Goal: Task Accomplishment & Management: Manage account settings

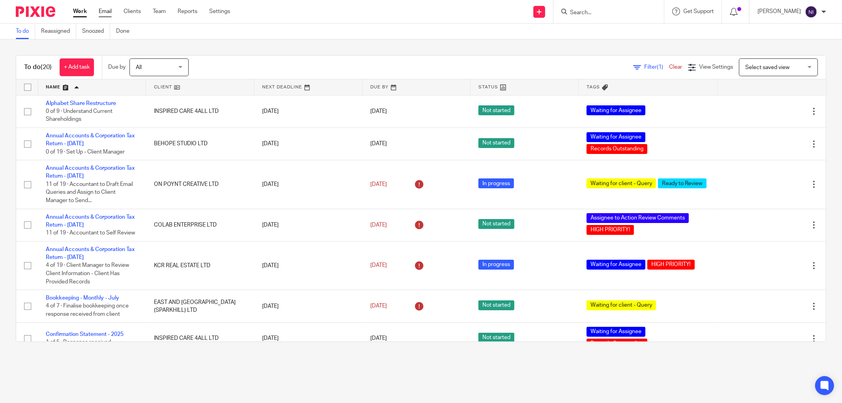
click at [102, 12] on link "Email" at bounding box center [105, 11] width 13 height 8
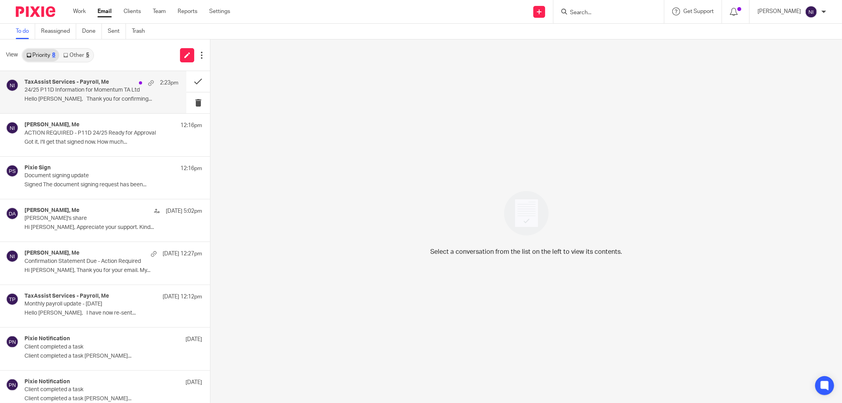
click at [67, 91] on p "24/25 P11D Information for Momentum TA Ltd" at bounding box center [85, 90] width 123 height 7
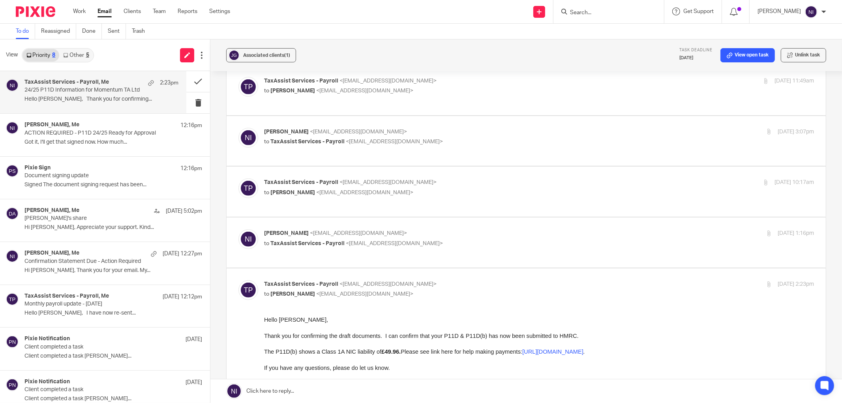
scroll to position [482, 0]
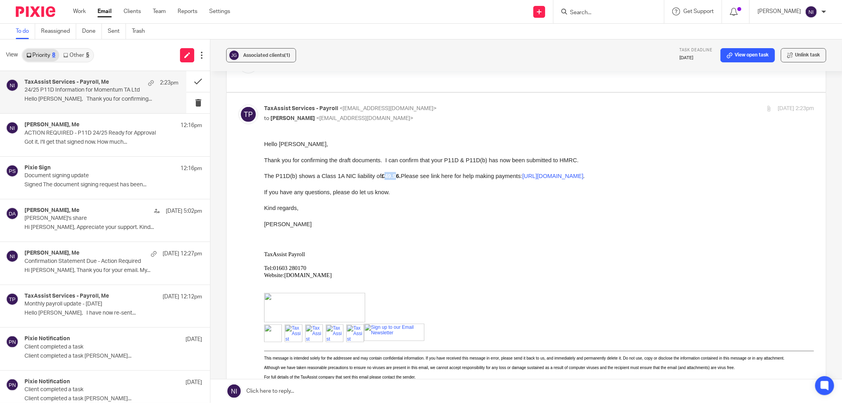
drag, startPoint x: 395, startPoint y: 176, endPoint x: 382, endPoint y: 176, distance: 13.4
click at [382, 176] on b "£49.96." at bounding box center [390, 175] width 19 height 6
drag, startPoint x: 396, startPoint y: 176, endPoint x: 379, endPoint y: 176, distance: 16.6
click at [381, 176] on b "£49.96." at bounding box center [390, 175] width 19 height 6
copy b "£49.96"
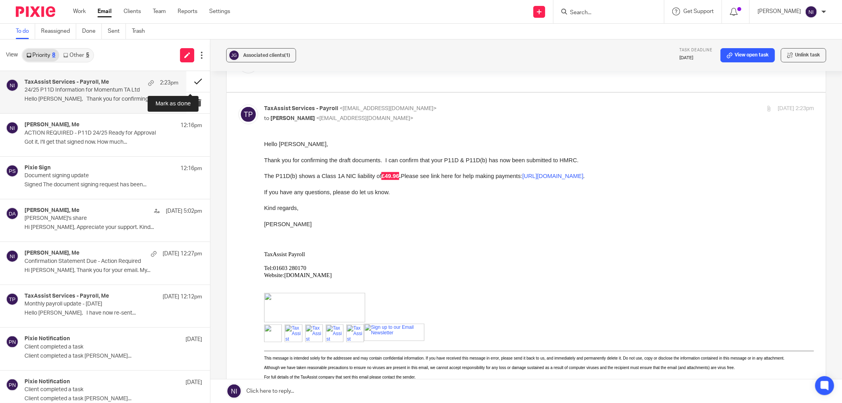
click at [194, 84] on button at bounding box center [198, 81] width 24 height 21
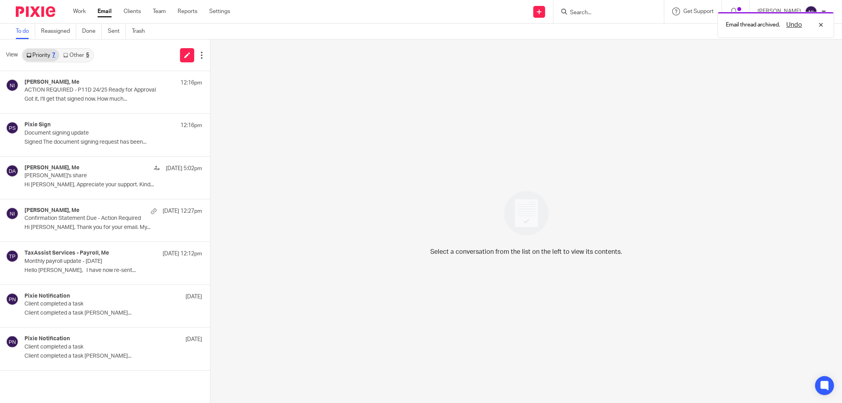
click at [91, 60] on link "Other 5" at bounding box center [76, 55] width 34 height 13
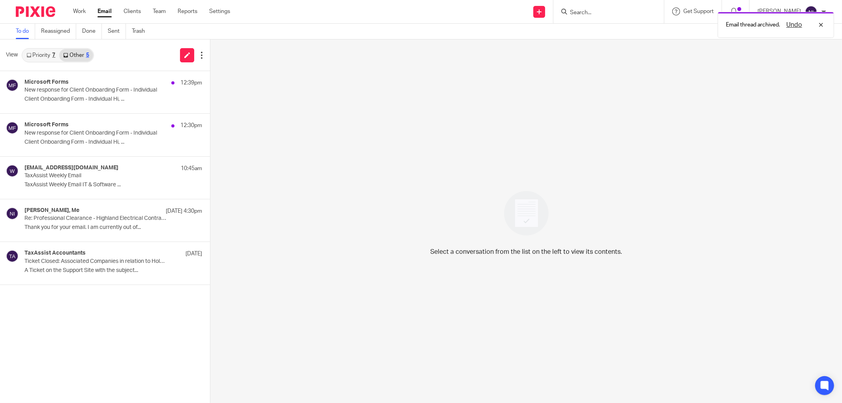
click at [579, 11] on div "Email thread archived. Undo" at bounding box center [627, 23] width 413 height 30
click at [588, 11] on input "Search" at bounding box center [604, 12] width 71 height 7
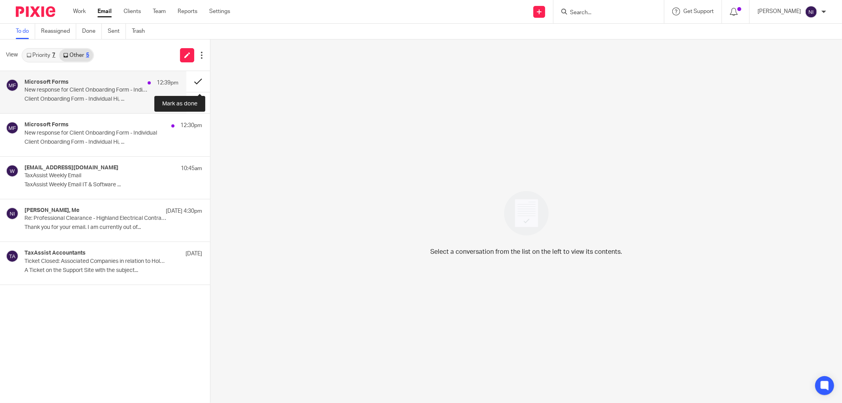
click at [192, 82] on button at bounding box center [198, 81] width 24 height 21
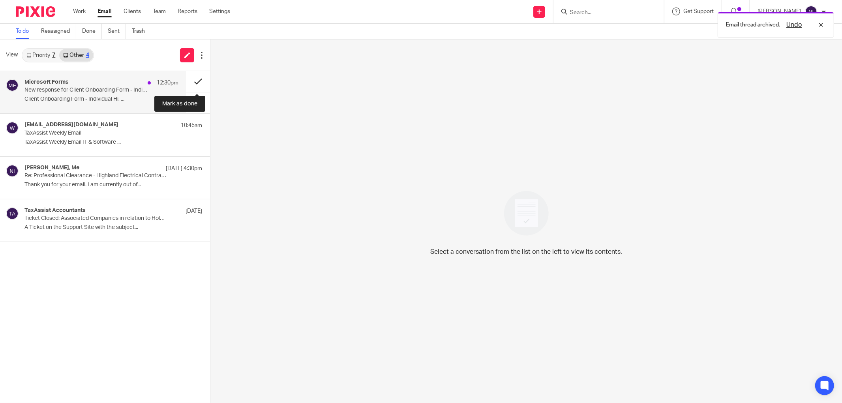
click at [192, 78] on button at bounding box center [198, 81] width 24 height 21
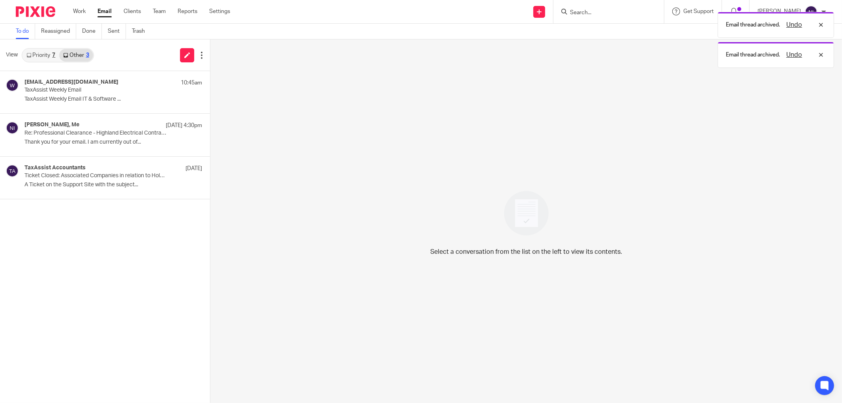
click at [586, 12] on div "Email thread archived. Undo Email thread archived. Undo" at bounding box center [627, 38] width 413 height 60
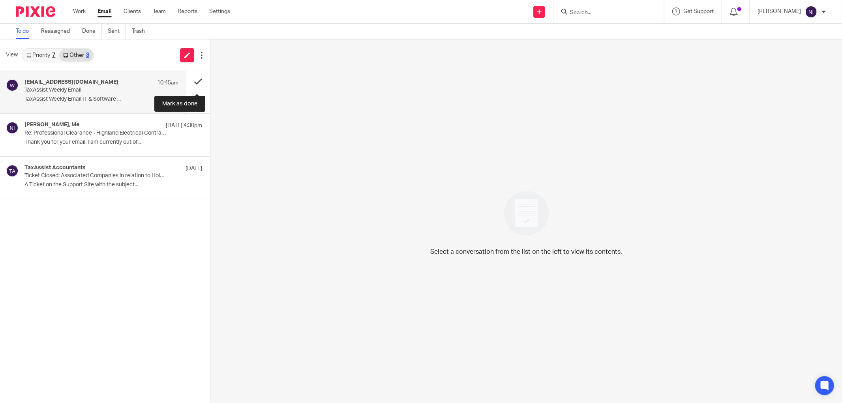
click at [204, 80] on button at bounding box center [198, 81] width 24 height 21
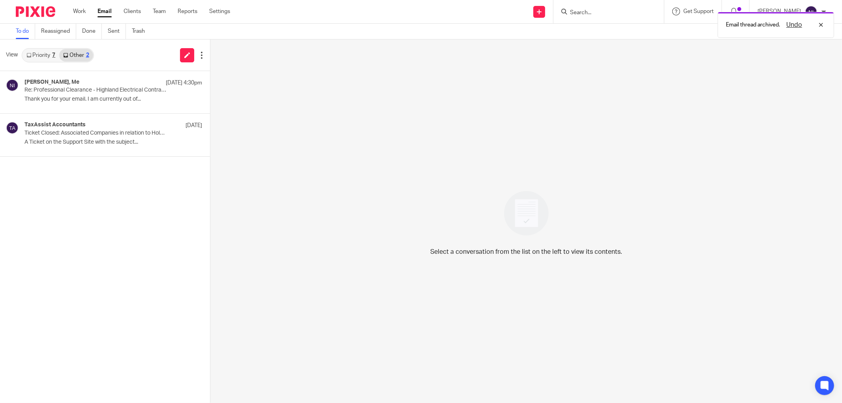
click at [618, 11] on div "Email thread archived. Undo" at bounding box center [627, 23] width 413 height 30
click at [603, 10] on div "Email thread archived. Undo" at bounding box center [627, 23] width 413 height 30
click at [647, 12] on form at bounding box center [611, 12] width 84 height 10
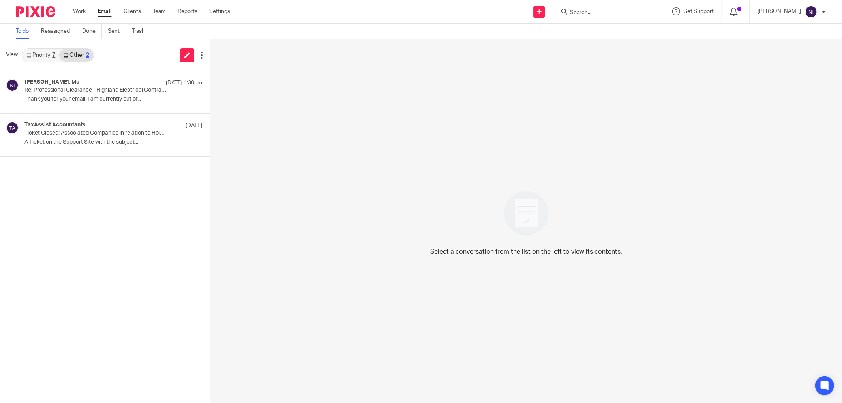
click at [581, 13] on input "Search" at bounding box center [604, 12] width 71 height 7
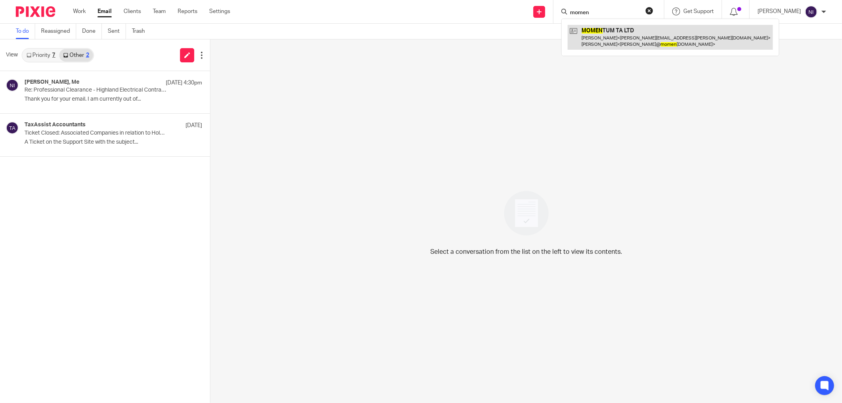
type input "momen"
click at [618, 44] on link at bounding box center [669, 37] width 205 height 24
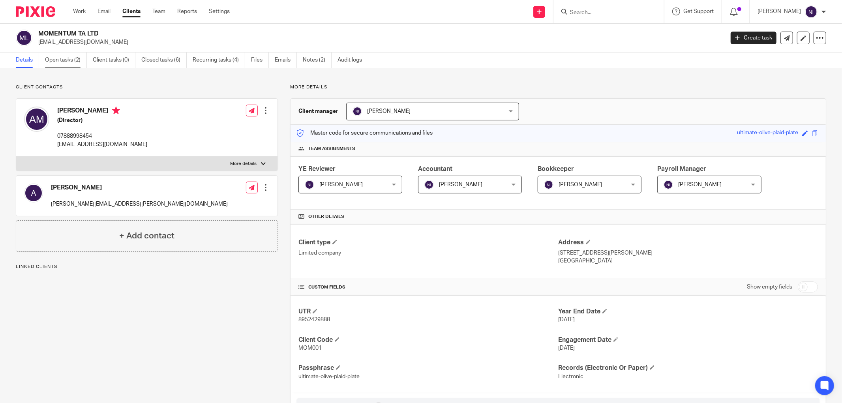
click at [64, 60] on link "Open tasks (2)" at bounding box center [66, 59] width 42 height 15
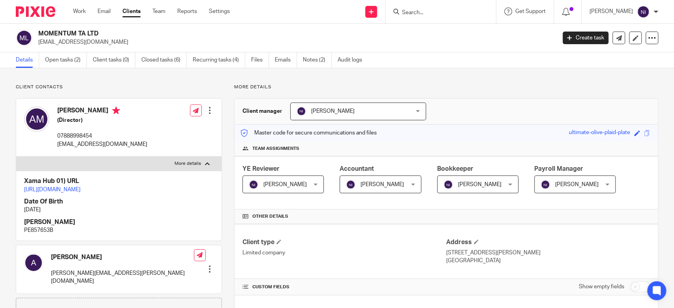
scroll to position [518, 0]
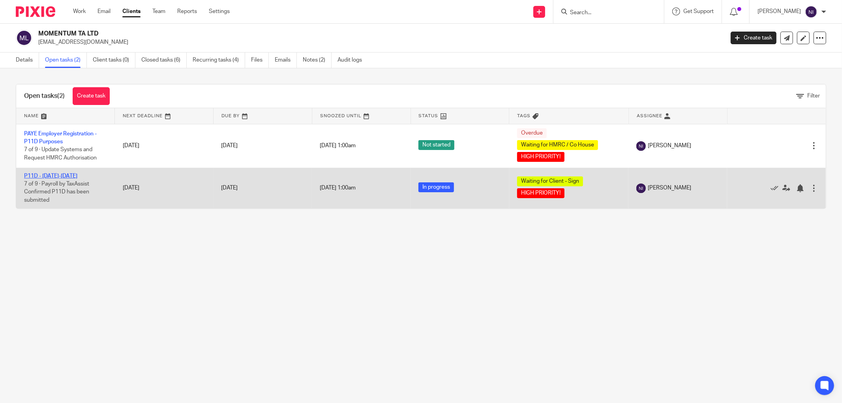
click at [56, 173] on link "P11D - [DATE]-[DATE]" at bounding box center [50, 176] width 53 height 6
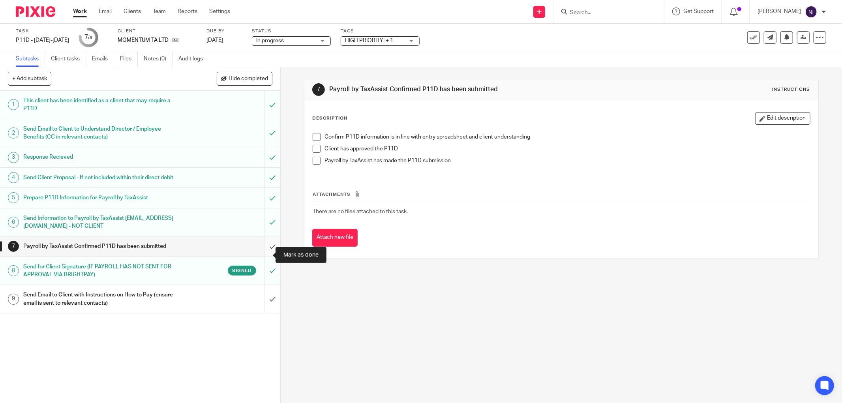
click at [258, 253] on input "submit" at bounding box center [140, 246] width 280 height 20
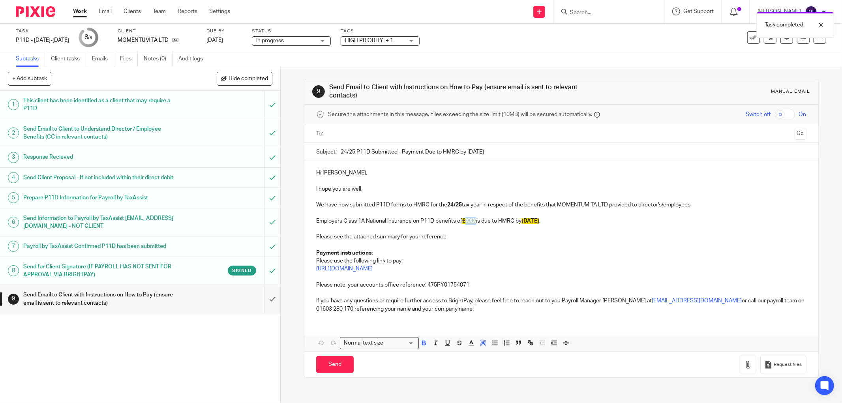
drag, startPoint x: 476, startPoint y: 219, endPoint x: 466, endPoint y: 220, distance: 10.7
click at [466, 220] on span "£XXX" at bounding box center [469, 221] width 14 height 6
drag, startPoint x: 552, startPoint y: 220, endPoint x: 521, endPoint y: 223, distance: 31.7
click at [521, 223] on p "Employers Class 1A National Insurance on P11D benefits of £49.96 is due to HMRC…" at bounding box center [561, 221] width 490 height 8
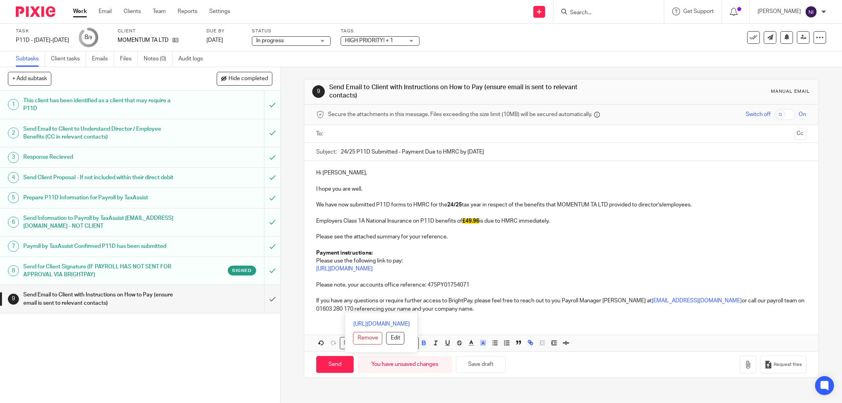
drag, startPoint x: 459, startPoint y: 310, endPoint x: 295, endPoint y: 172, distance: 213.7
click at [295, 172] on div "9 Send Email to Client with Instructions on How to Pay (ensure email is sent to…" at bounding box center [561, 235] width 561 height 336
click at [479, 344] on icon "button" at bounding box center [482, 342] width 7 height 7
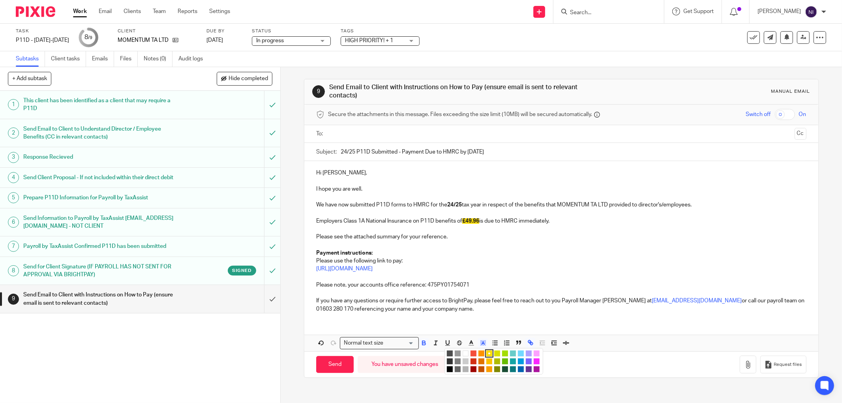
click at [464, 352] on li "color:#FFFFFF" at bounding box center [466, 353] width 6 height 6
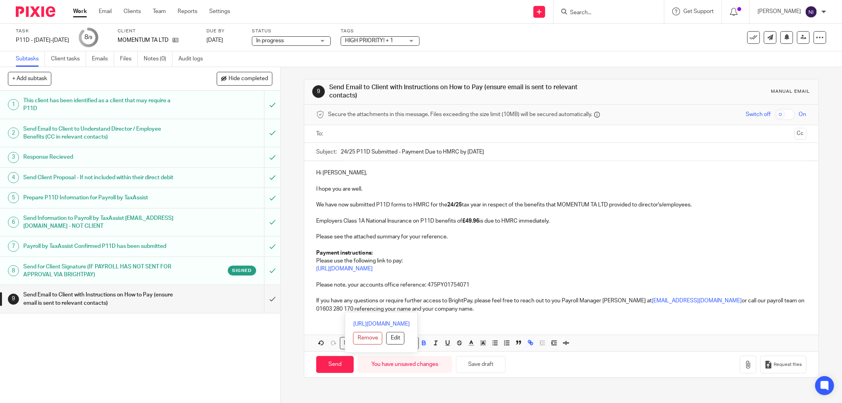
click at [514, 274] on p at bounding box center [561, 277] width 490 height 8
click at [360, 129] on input "text" at bounding box center [561, 133] width 460 height 9
click at [388, 138] on div at bounding box center [392, 135] width 9 height 12
click at [388, 138] on input "text" at bounding box center [561, 133] width 460 height 9
click at [330, 366] on input "Send" at bounding box center [334, 366] width 37 height 17
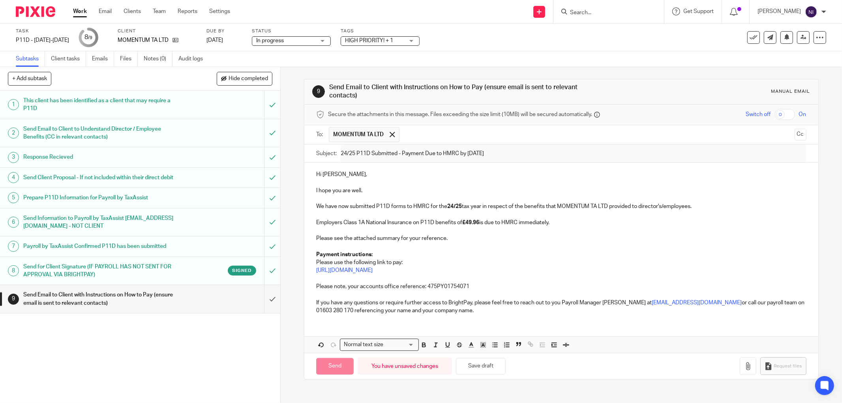
type input "Sent"
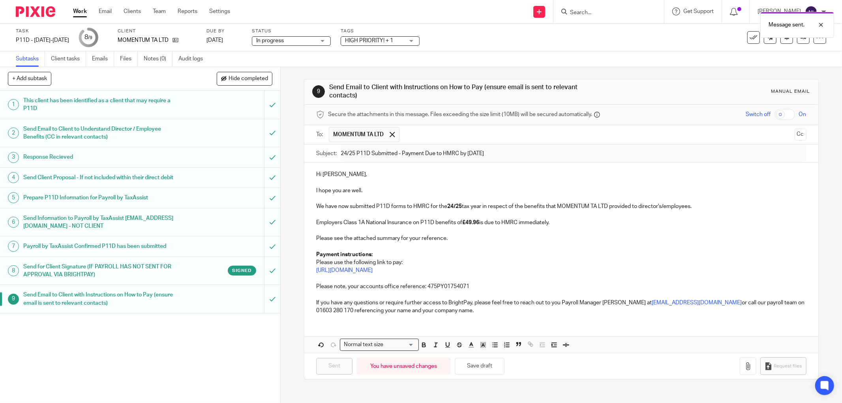
click at [72, 12] on div "Work Email Clients Team Reports Settings Work Email Clients Team Reports Settin…" at bounding box center [153, 11] width 177 height 23
click at [73, 14] on link "Work" at bounding box center [80, 11] width 14 height 8
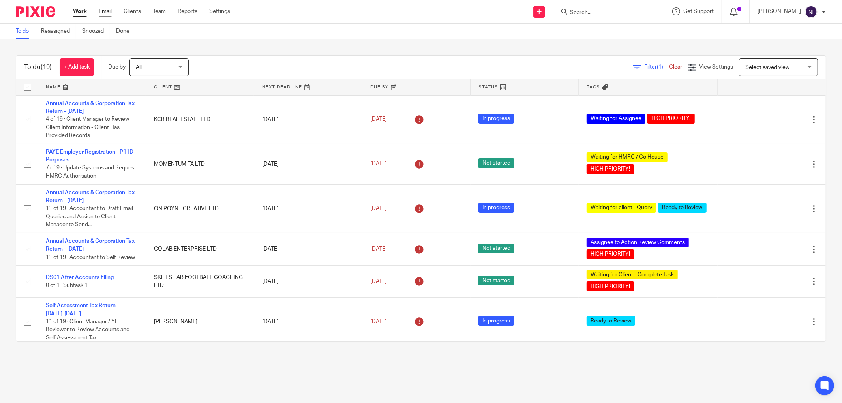
click at [102, 12] on link "Email" at bounding box center [105, 11] width 13 height 8
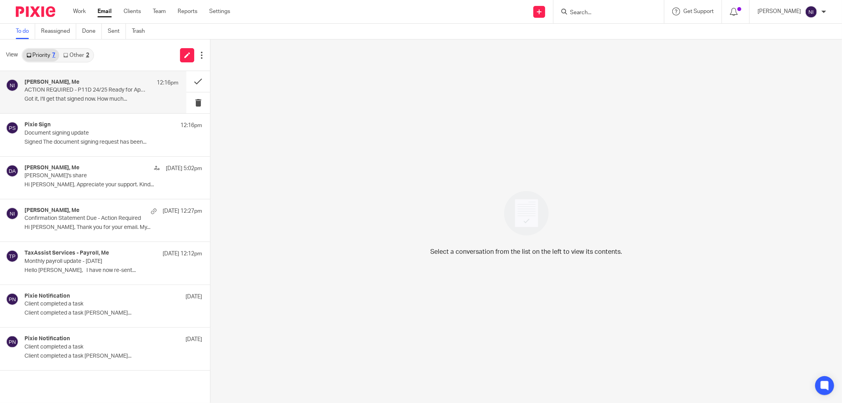
click at [124, 98] on p "Got it, I'll get that signed now. How much..." at bounding box center [101, 99] width 154 height 7
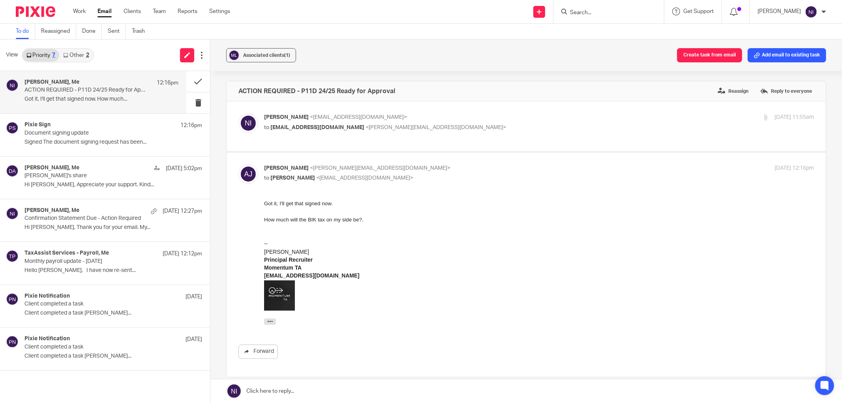
click at [346, 390] on link at bounding box center [525, 391] width 631 height 24
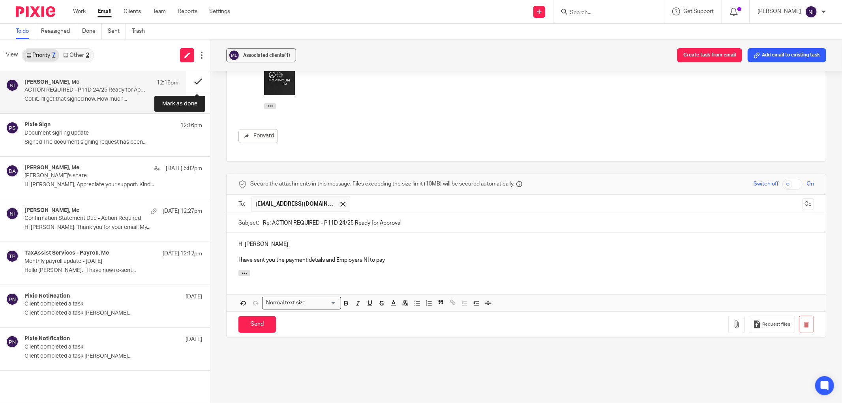
click at [195, 82] on button at bounding box center [198, 81] width 24 height 21
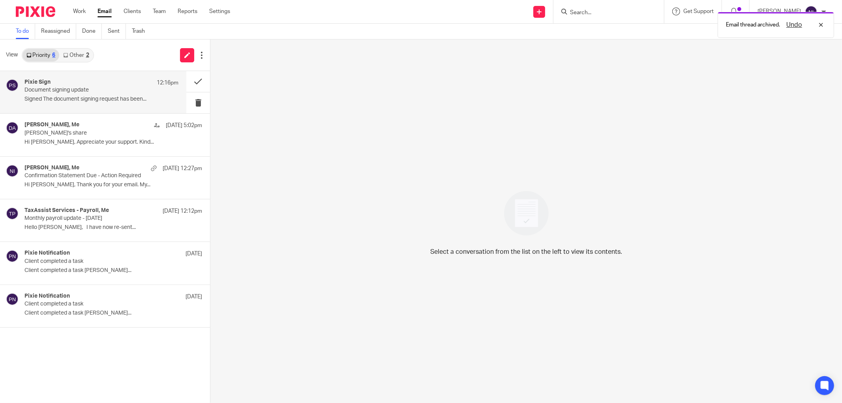
click at [93, 102] on p "Signed The document signing request has been..." at bounding box center [101, 99] width 154 height 7
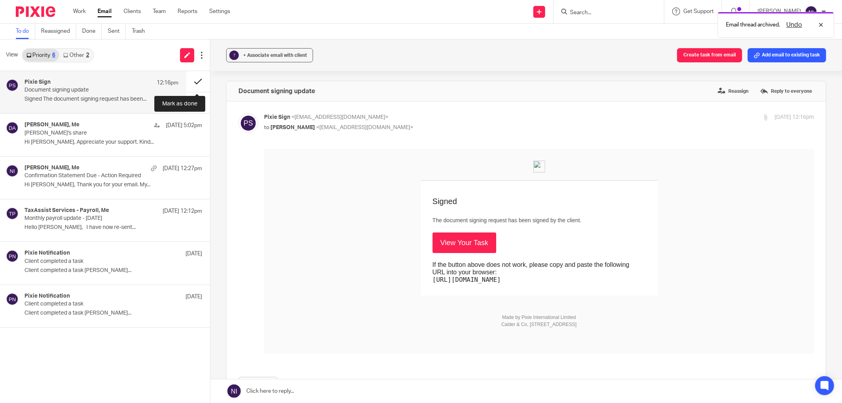
click at [199, 81] on button at bounding box center [198, 81] width 24 height 21
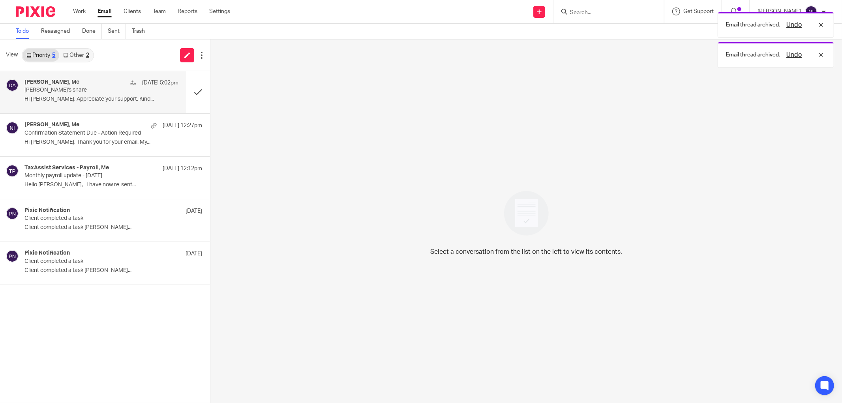
click at [85, 98] on p "Hi [PERSON_NAME], Appreciate your support. Kind..." at bounding box center [101, 99] width 154 height 7
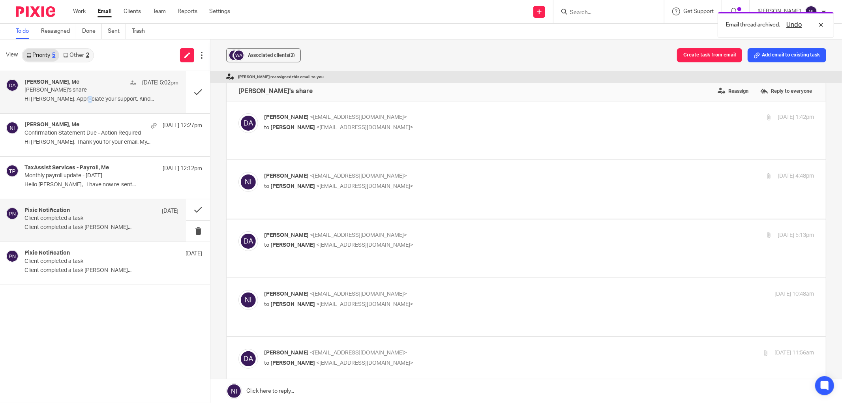
click at [60, 227] on p "Client completed a task [PERSON_NAME]..." at bounding box center [101, 227] width 154 height 7
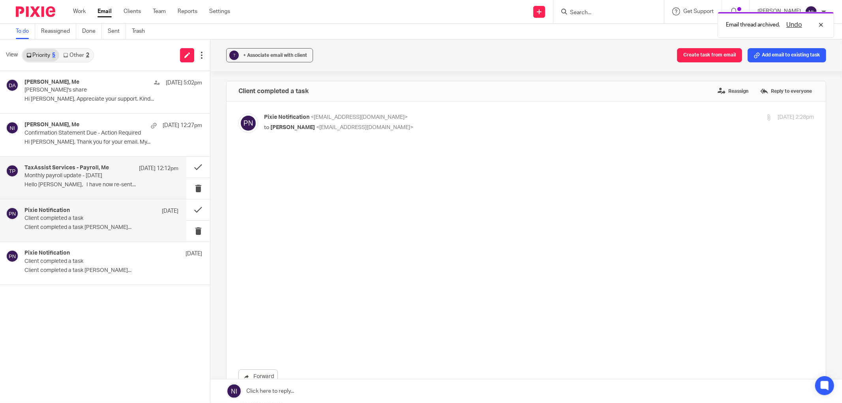
click at [64, 184] on p "Hello Naeem, I have now re-sent..." at bounding box center [101, 185] width 154 height 7
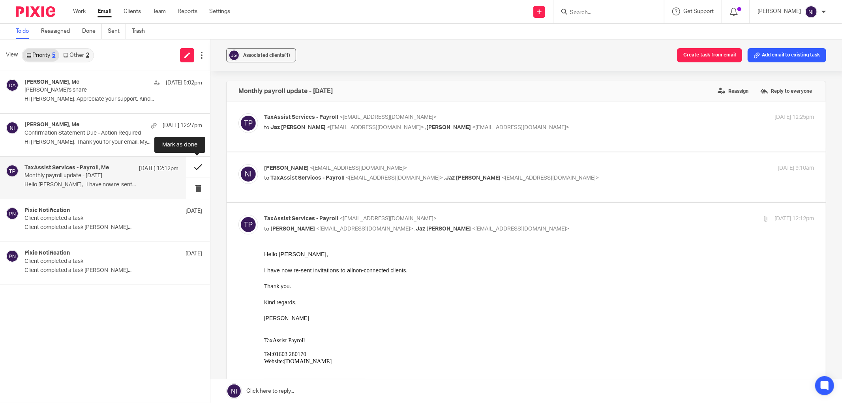
click at [195, 164] on button at bounding box center [198, 167] width 24 height 21
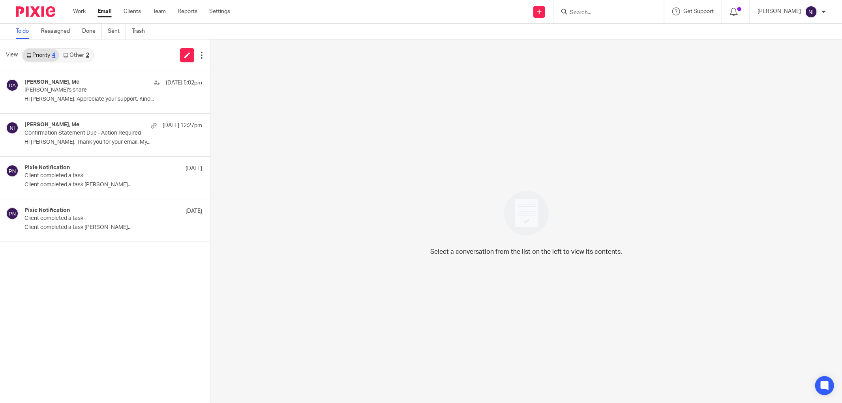
click at [73, 56] on link "Other 2" at bounding box center [76, 55] width 34 height 13
